Goal: Navigation & Orientation: Find specific page/section

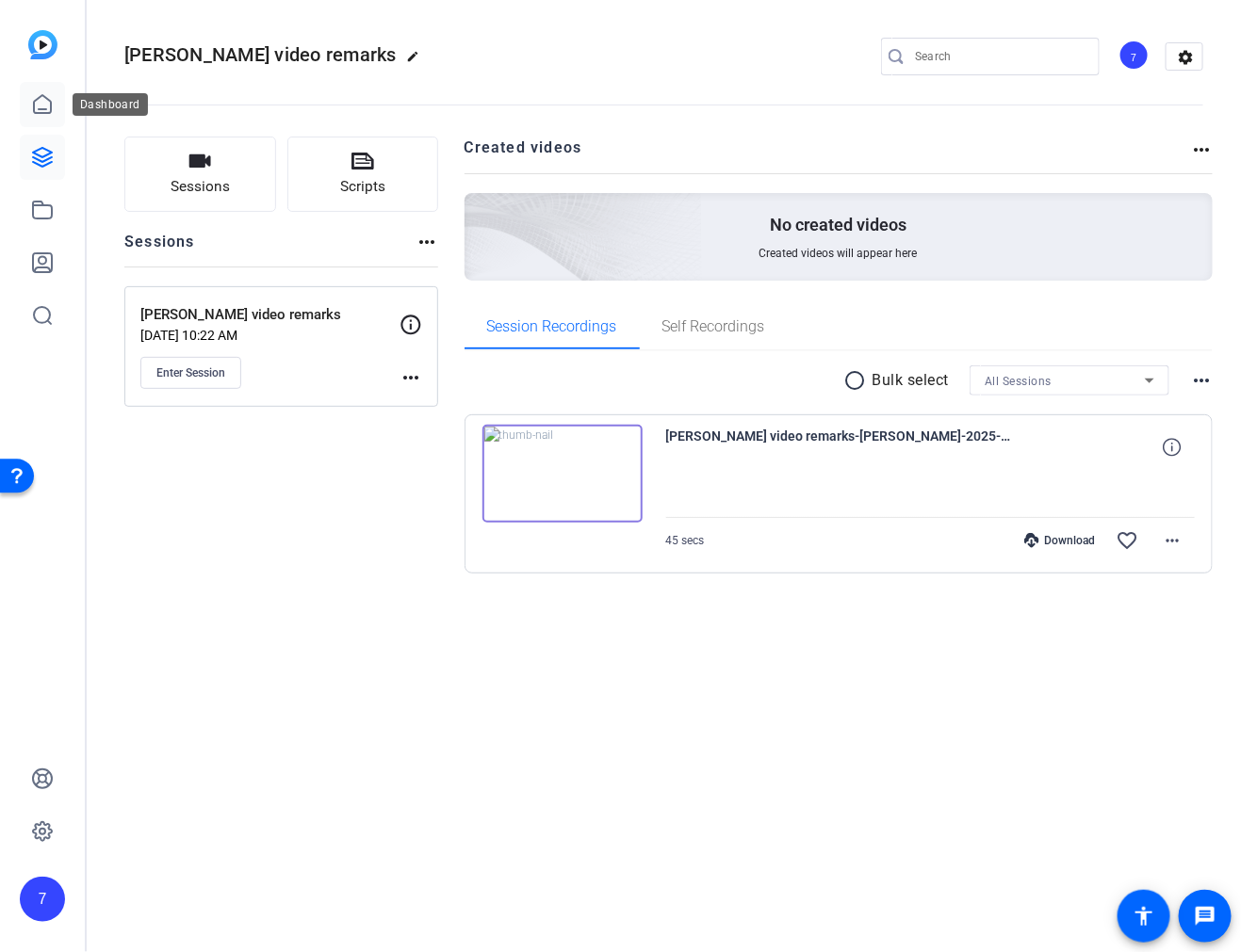
click at [43, 106] on icon at bounding box center [43, 105] width 23 height 23
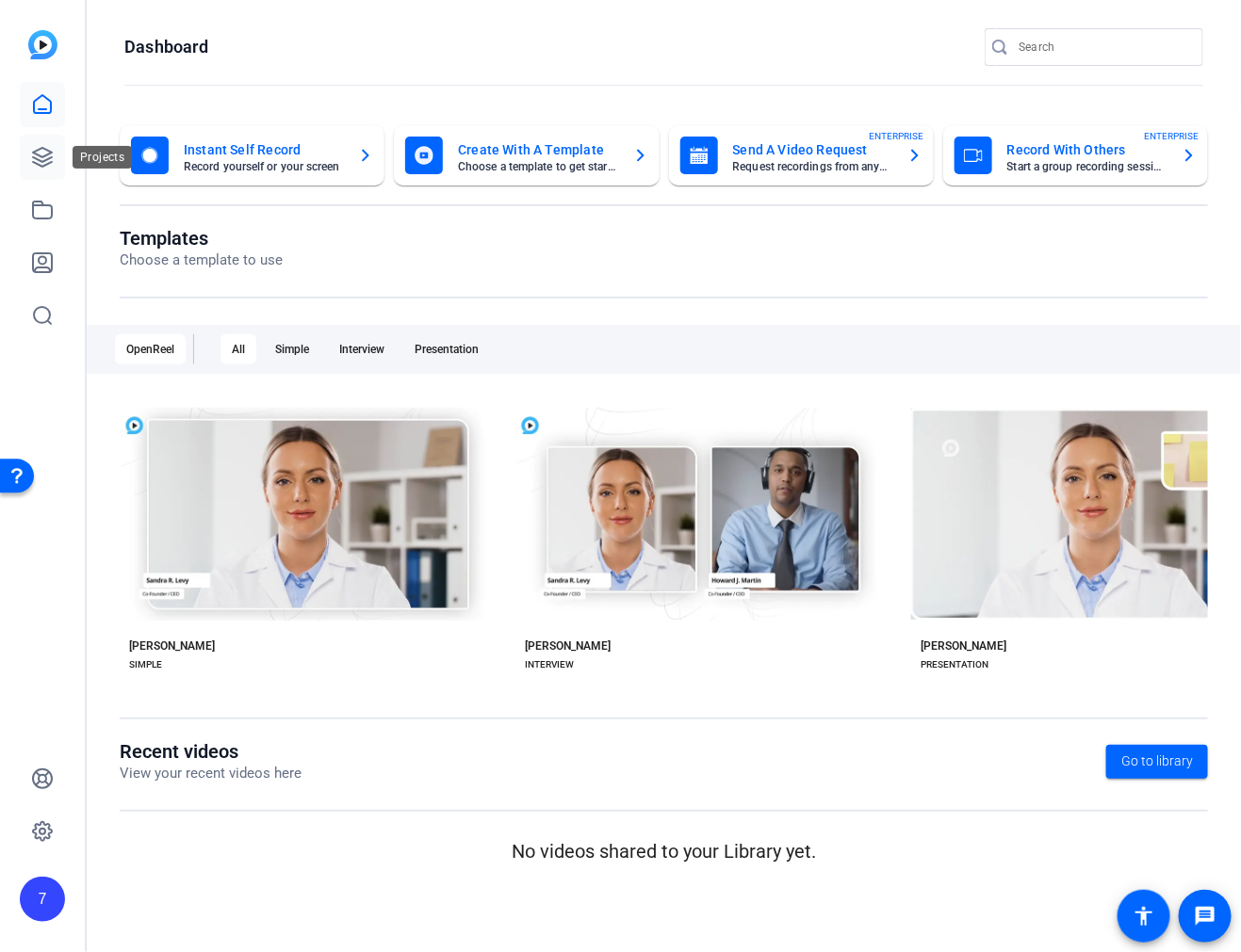
click at [38, 164] on icon at bounding box center [43, 158] width 19 height 19
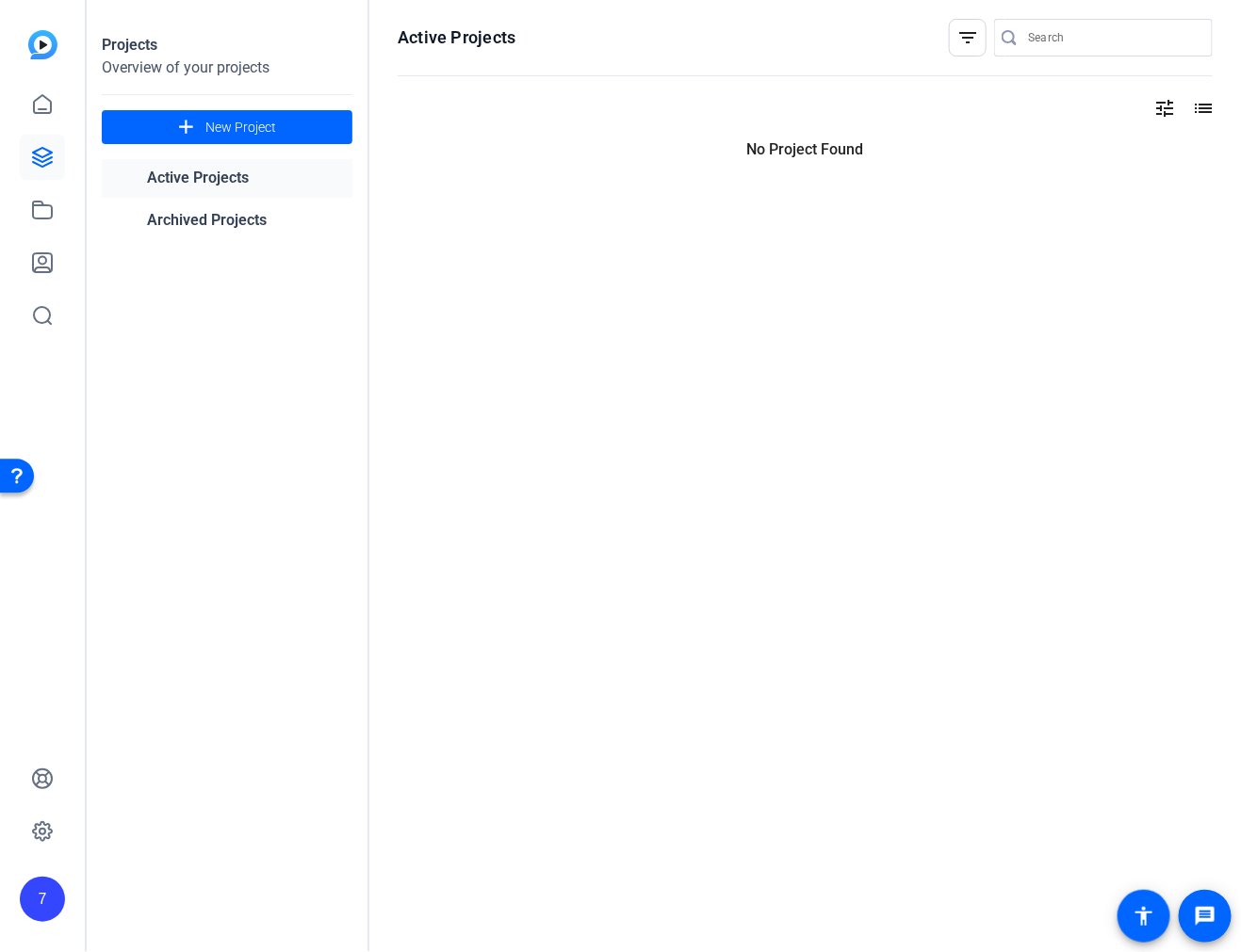
click at [199, 181] on link "Active Projects" at bounding box center [227, 179] width 250 height 38
click at [244, 180] on link "Active Projects" at bounding box center [227, 179] width 250 height 38
click at [235, 176] on link "Active Projects" at bounding box center [227, 179] width 250 height 38
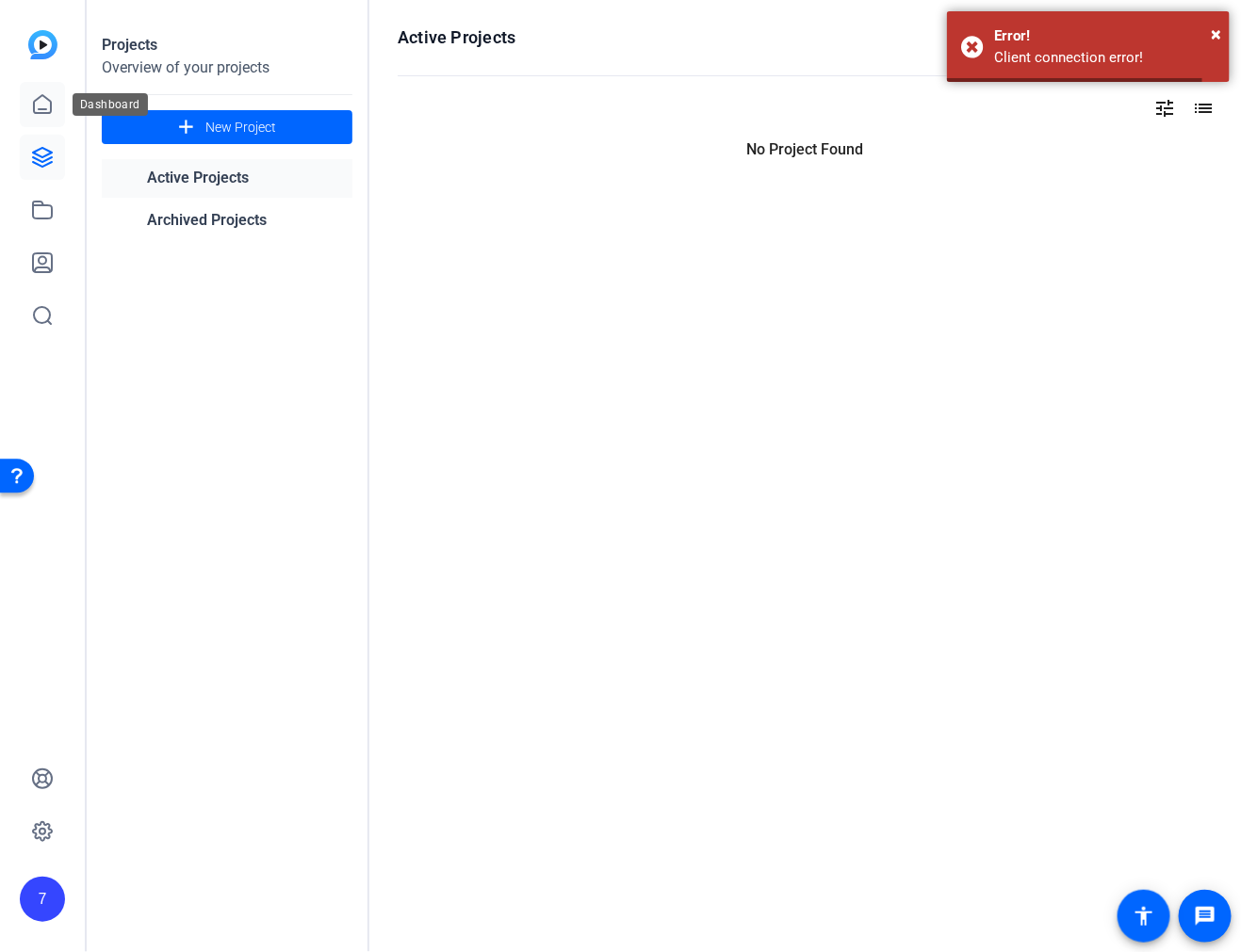
click at [38, 106] on icon at bounding box center [43, 105] width 23 height 23
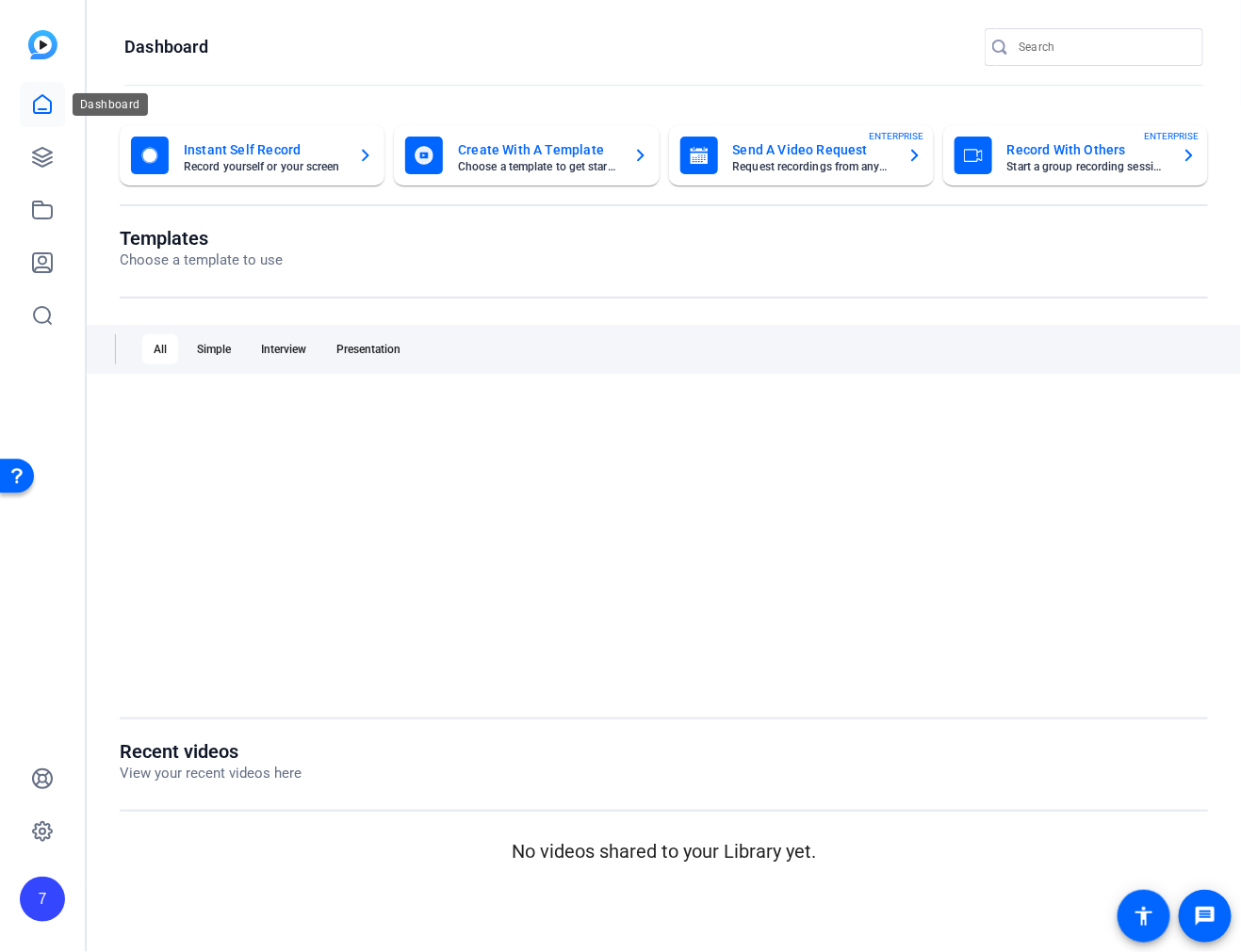
click at [43, 116] on link at bounding box center [42, 104] width 45 height 45
click at [35, 168] on icon at bounding box center [43, 158] width 23 height 23
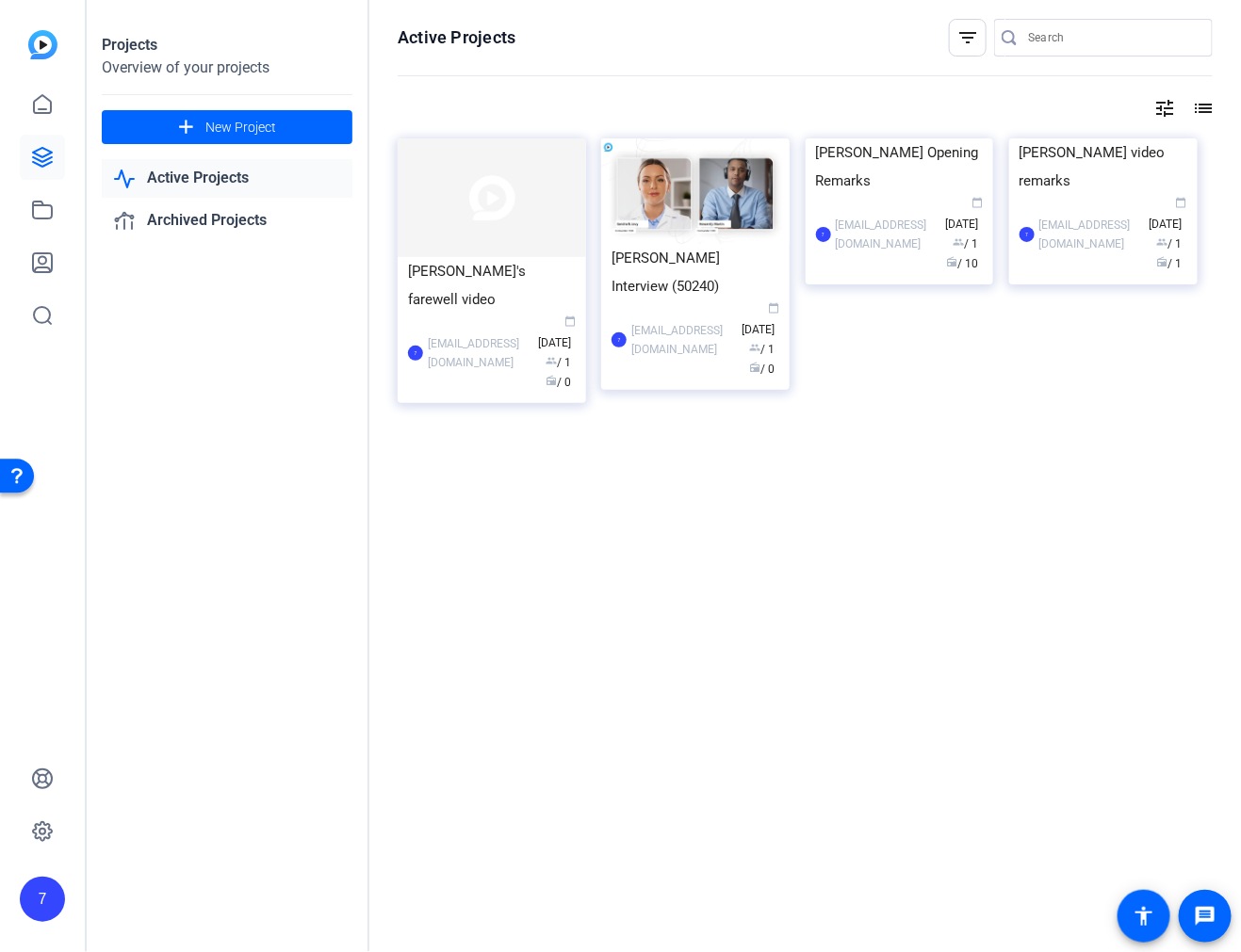
click at [298, 354] on div "Projects Overview of your projects add New Project Active Projects Archived Pro…" at bounding box center [228, 476] width 283 height 952
click at [203, 179] on link "Active Projects" at bounding box center [227, 179] width 250 height 38
click at [50, 110] on icon at bounding box center [43, 104] width 17 height 18
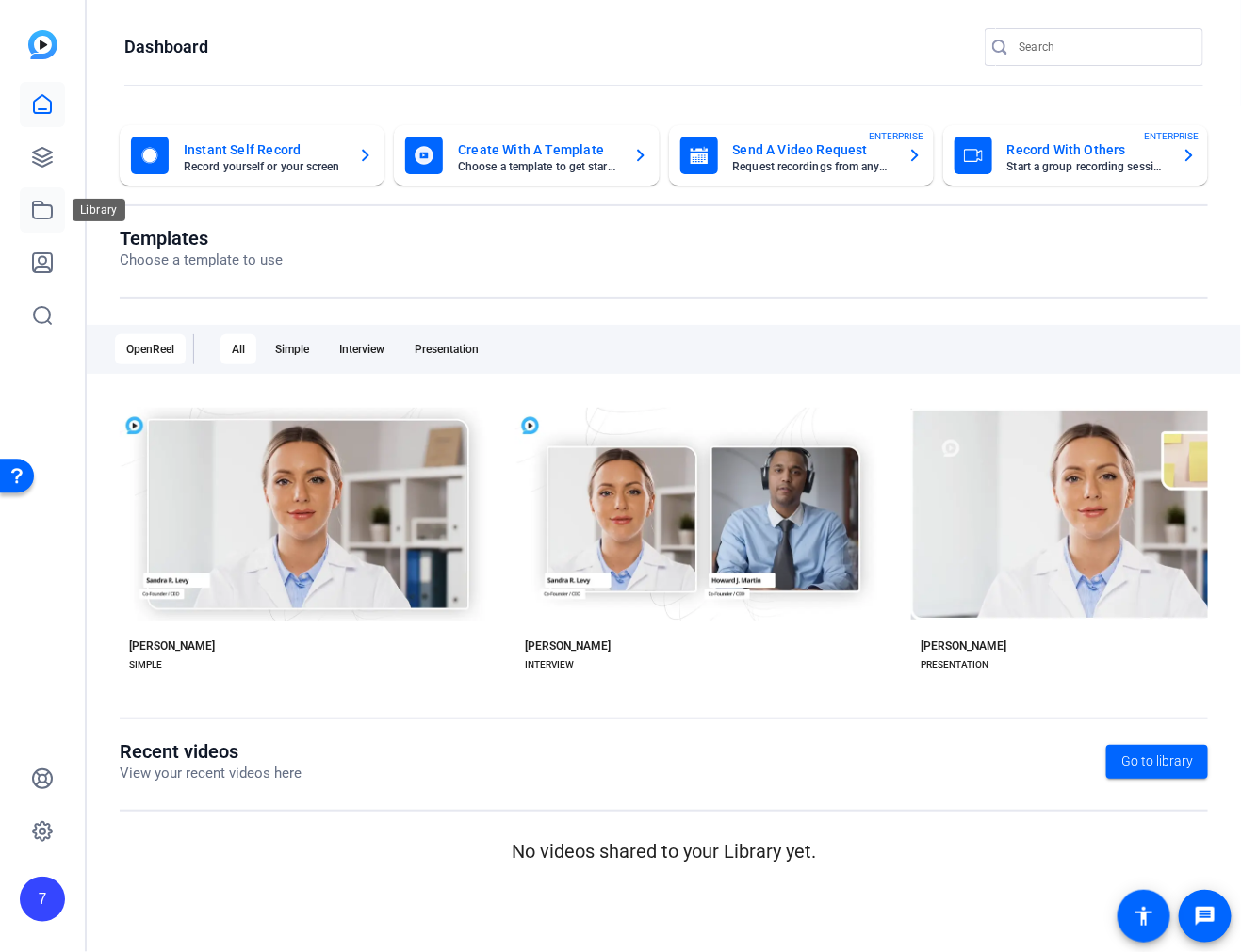
click at [46, 201] on icon at bounding box center [43, 210] width 23 height 23
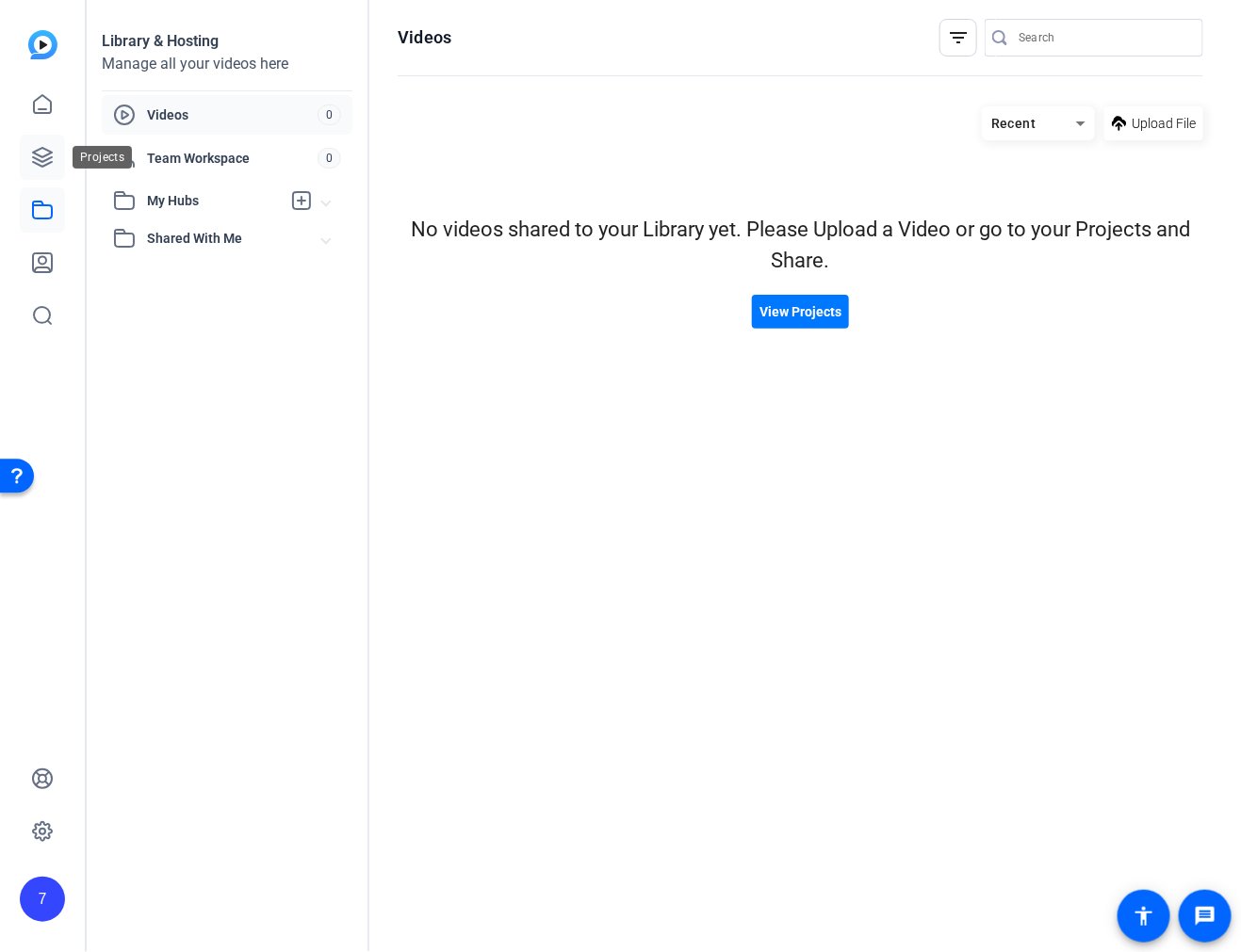
click at [34, 161] on icon at bounding box center [43, 158] width 19 height 19
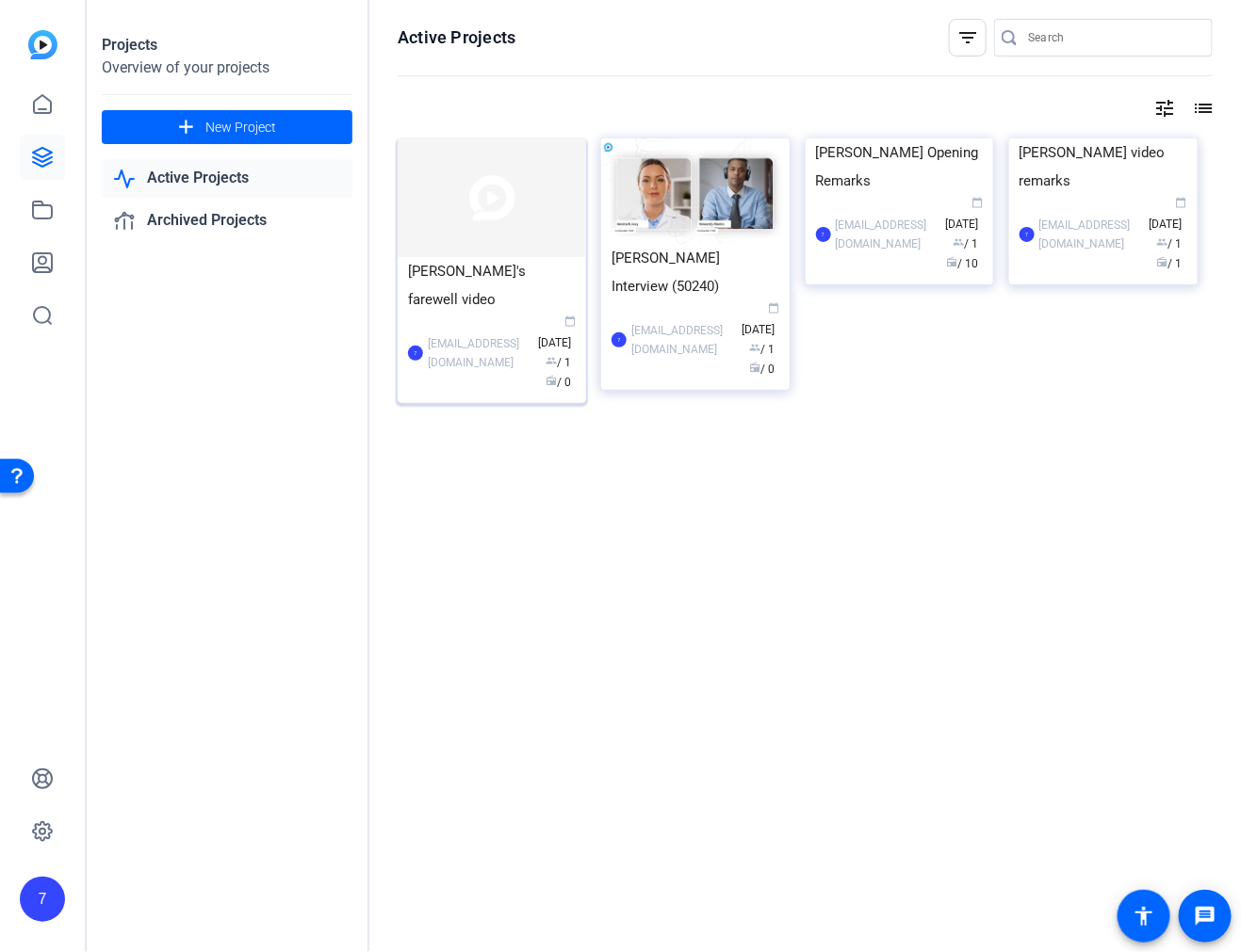
click at [482, 342] on div "7 7079549@aexp.com calendar_today Sep 04 group / 1 radio / 0" at bounding box center [492, 353] width 168 height 79
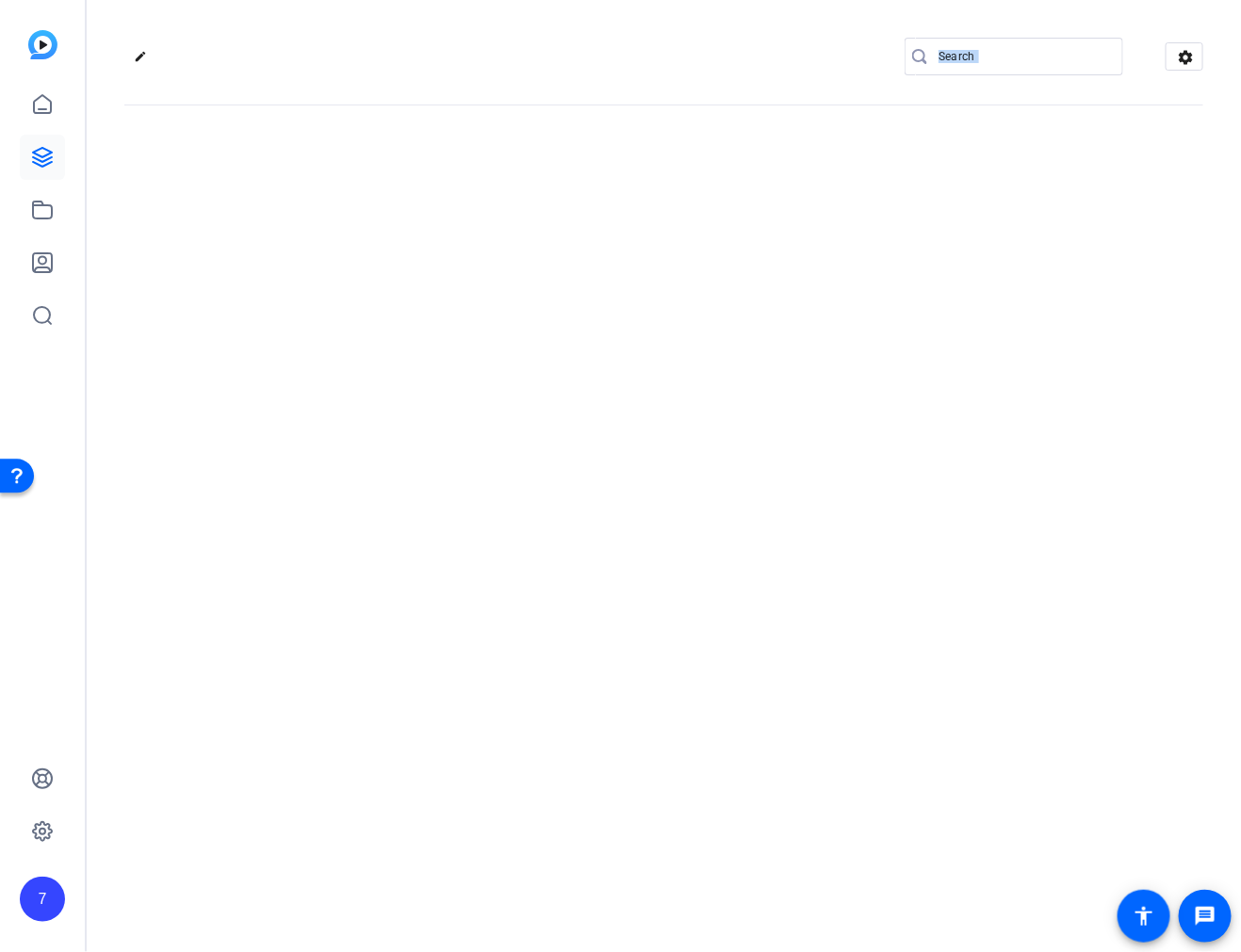
click at [482, 342] on div "edit settings" at bounding box center [664, 476] width 1155 height 952
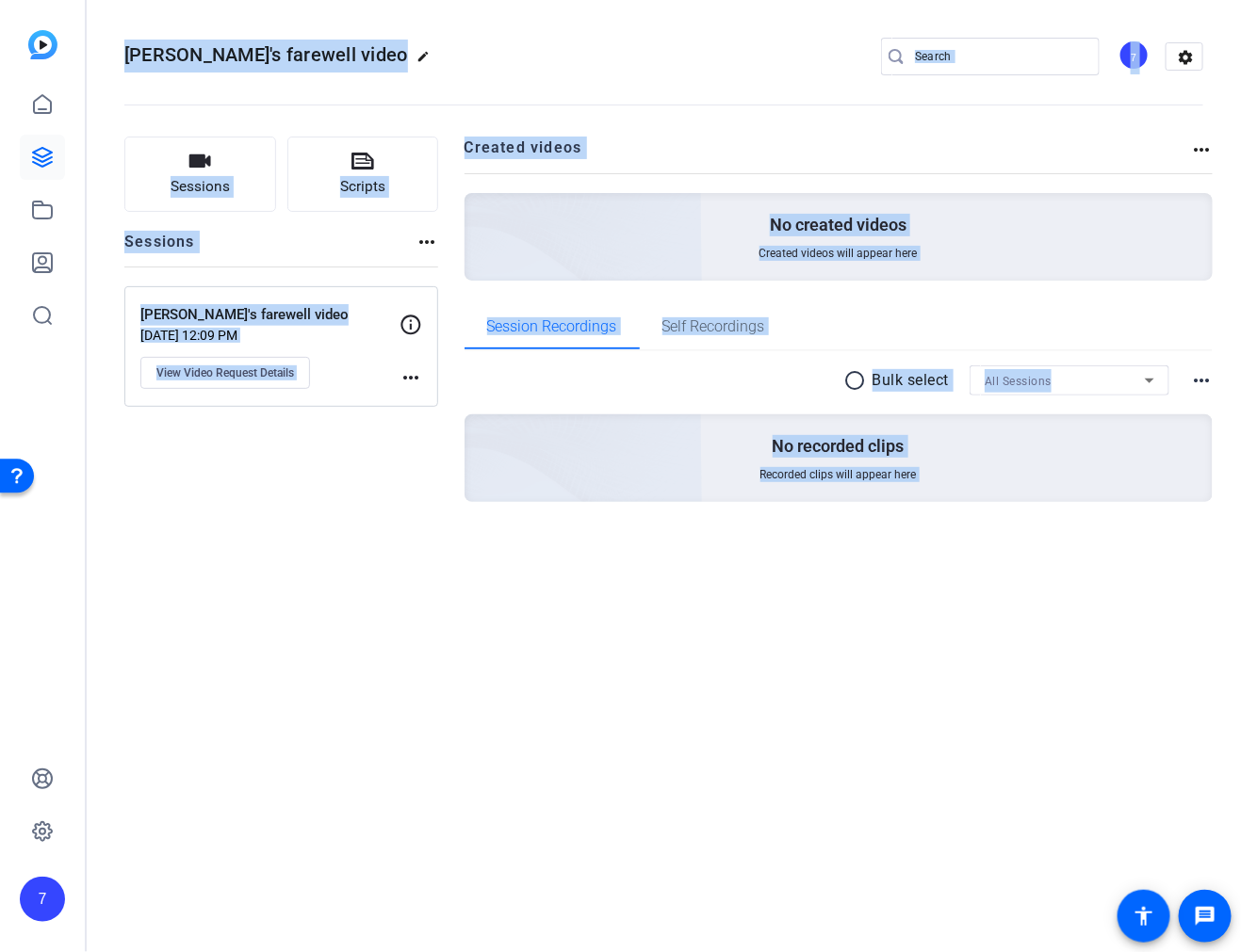
click at [773, 664] on div "Heather's farewell video edit 7 settings Sessions Scripts Sessions more_horiz H…" at bounding box center [664, 476] width 1155 height 952
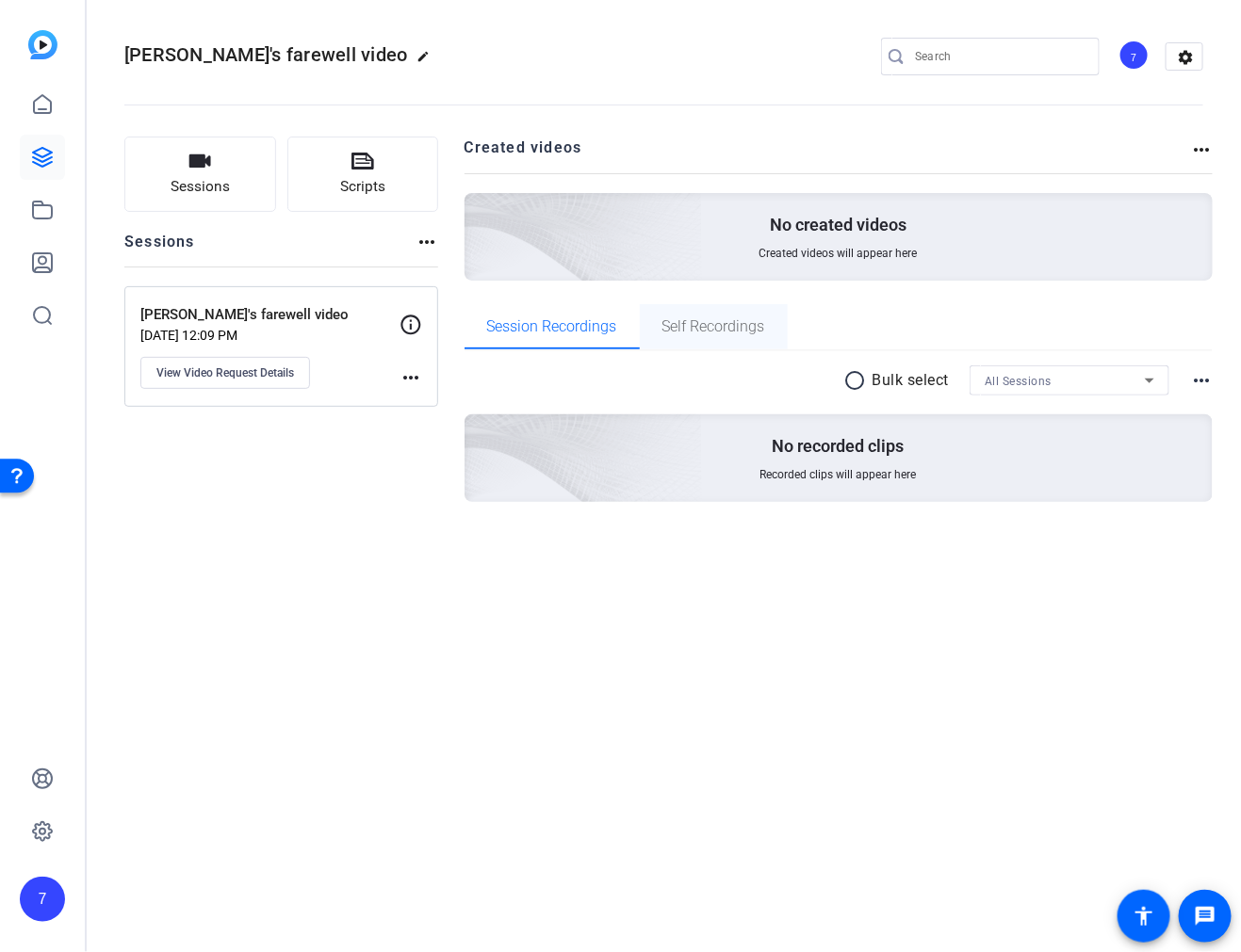
click at [714, 325] on span "Self Recordings" at bounding box center [715, 327] width 103 height 15
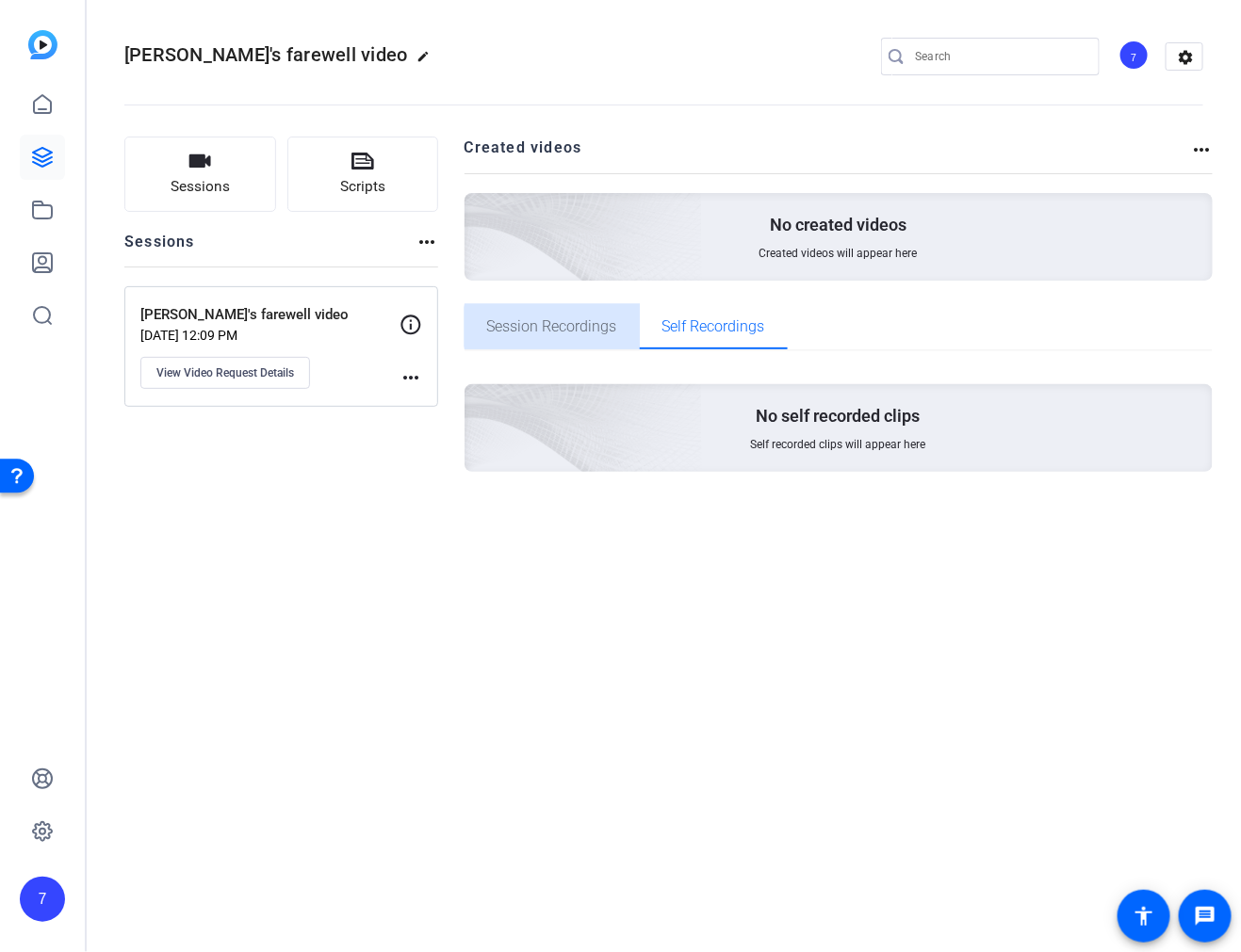
click at [561, 327] on span "Session Recordings" at bounding box center [552, 327] width 130 height 15
